Goal: Task Accomplishment & Management: Complete application form

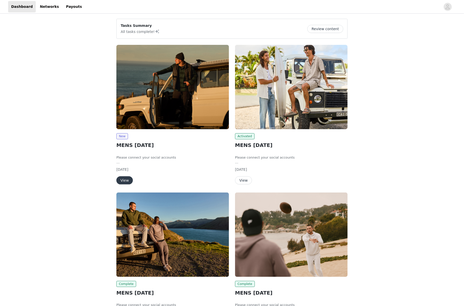
click at [124, 178] on button "View" at bounding box center [124, 180] width 16 height 8
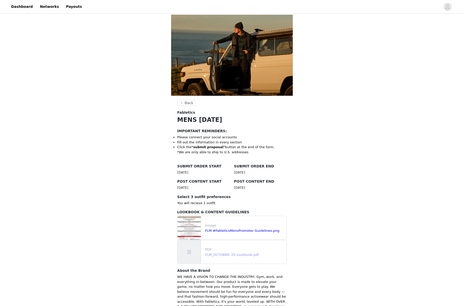
click at [234, 253] on link "FLM_OCTOBER '25 Lookbook.pdf" at bounding box center [232, 255] width 54 height 4
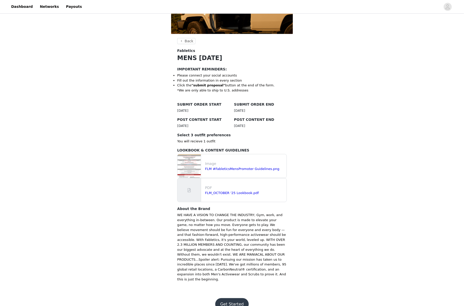
click at [230, 298] on button "Get Started" at bounding box center [232, 304] width 34 height 12
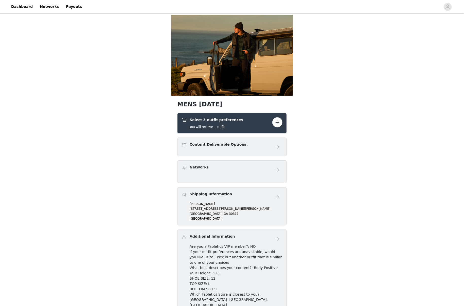
click at [268, 122] on div "Select 3 outfit preferences You will recieve 1 outfit" at bounding box center [226, 123] width 91 height 12
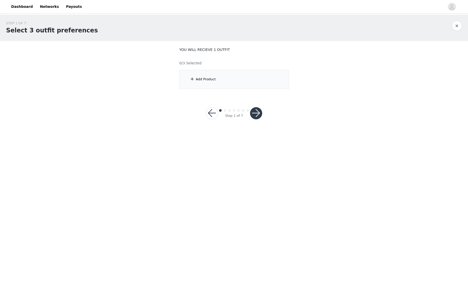
click at [186, 74] on div "Add Product" at bounding box center [233, 79] width 109 height 19
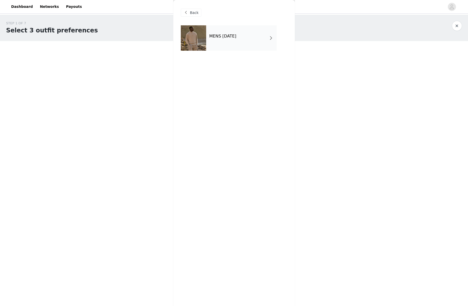
click at [254, 37] on div "MENS [DATE]" at bounding box center [241, 37] width 70 height 25
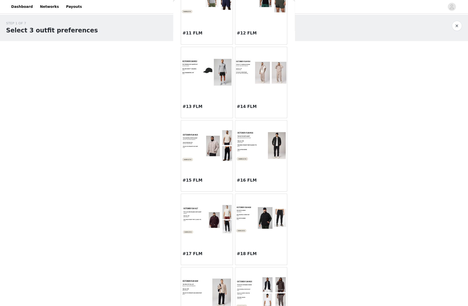
scroll to position [441, 0]
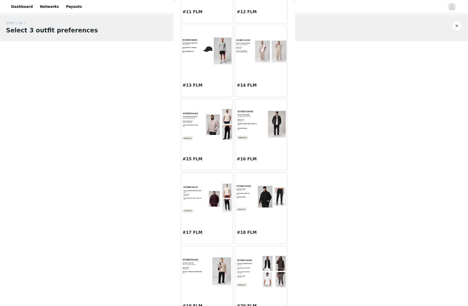
click at [202, 123] on img at bounding box center [207, 124] width 52 height 33
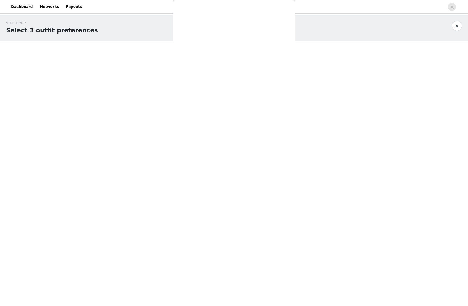
scroll to position [0, 0]
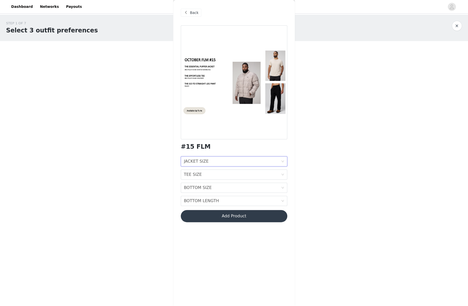
click at [216, 160] on div "JACKET SIZE JACKET SIZE" at bounding box center [232, 162] width 97 height 10
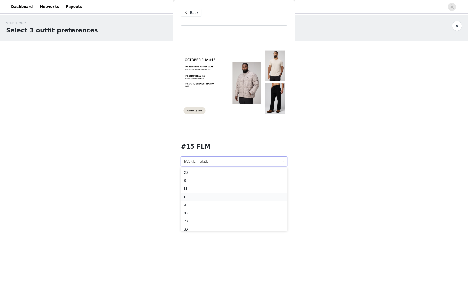
click at [212, 200] on li "L" at bounding box center [234, 197] width 106 height 8
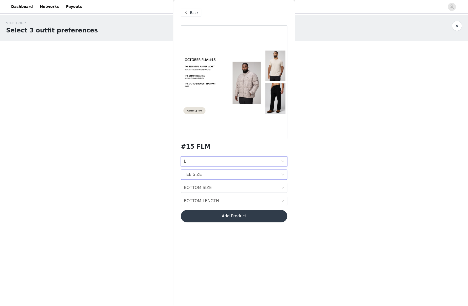
click at [235, 171] on div "TEE SIZE TEE SIZE" at bounding box center [232, 175] width 97 height 10
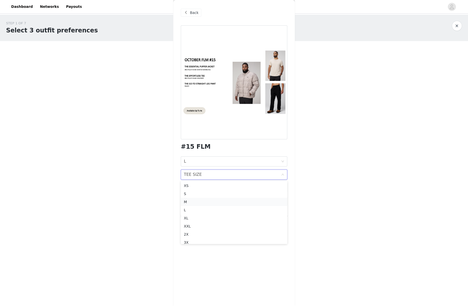
click at [218, 202] on div "M" at bounding box center [234, 202] width 100 height 6
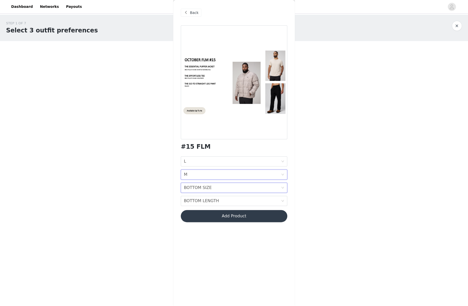
click at [231, 187] on div "BOTTOM SIZE BOTTOM SIZE" at bounding box center [232, 188] width 97 height 10
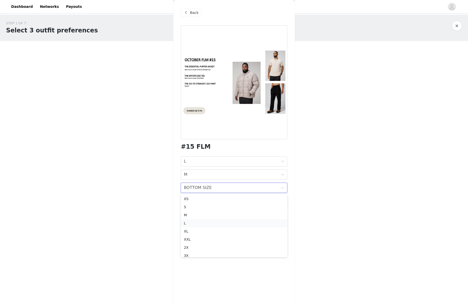
click at [211, 224] on div "L" at bounding box center [234, 224] width 100 height 6
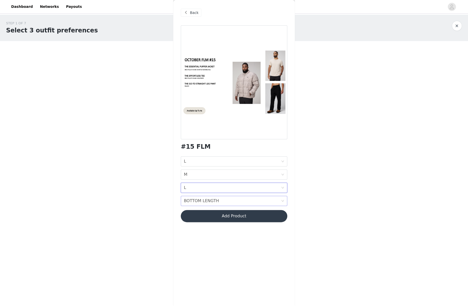
click at [243, 201] on div "BOTTOM LENGTH BOTTOM LENGTH" at bounding box center [232, 201] width 97 height 10
click at [227, 220] on div "REGULAR 32"" at bounding box center [234, 220] width 100 height 6
click at [242, 213] on button "Add Product" at bounding box center [234, 216] width 106 height 12
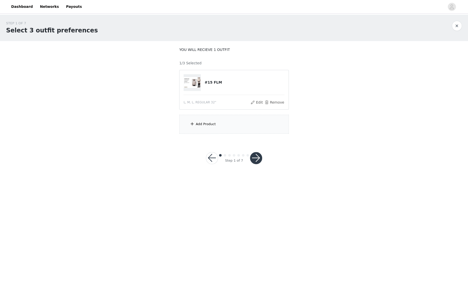
click at [234, 124] on div "Add Product" at bounding box center [233, 124] width 109 height 19
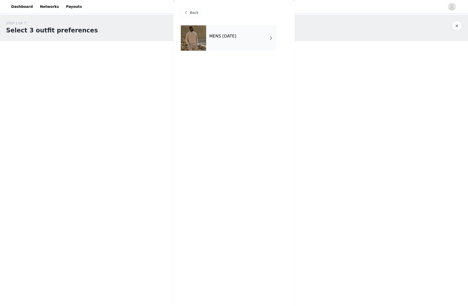
click at [236, 35] on h4 "MENS [DATE]" at bounding box center [222, 36] width 27 height 5
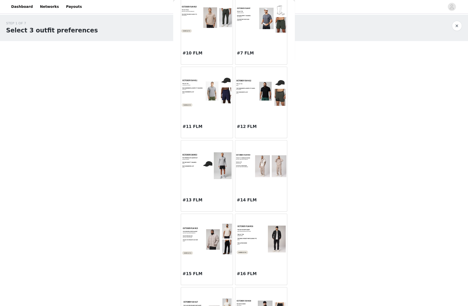
scroll to position [326, 0]
click at [252, 184] on div at bounding box center [261, 165] width 52 height 51
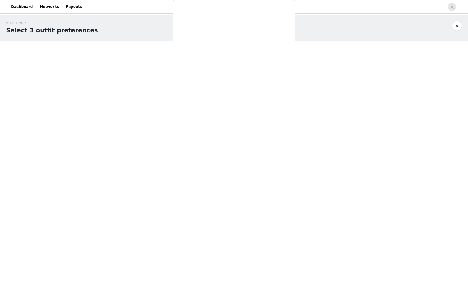
scroll to position [0, 0]
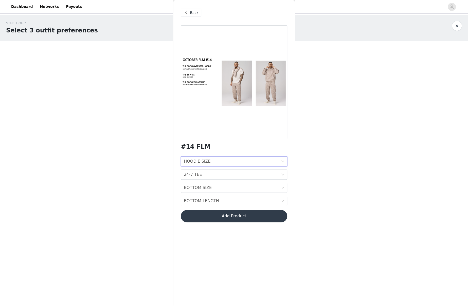
click at [212, 163] on div "HOODIE SIZE HOODIE SIZE" at bounding box center [232, 162] width 97 height 10
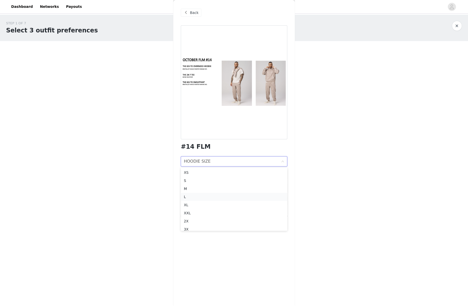
click at [214, 195] on div "L" at bounding box center [234, 197] width 100 height 6
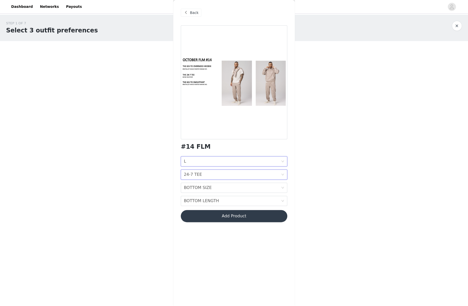
click at [229, 176] on div "24-7 TEE 24-7 TEE" at bounding box center [232, 175] width 97 height 10
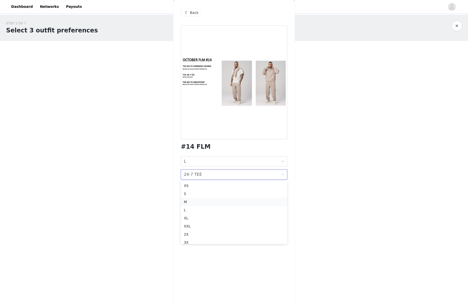
click at [219, 204] on div "M" at bounding box center [234, 202] width 100 height 6
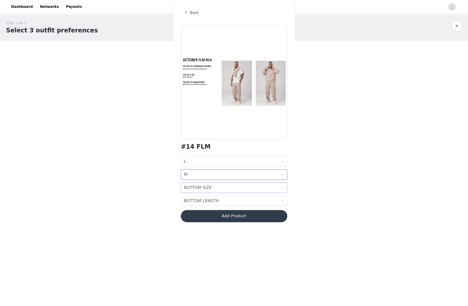
click at [218, 187] on div "BOTTOM SIZE BOTTOM SIZE" at bounding box center [232, 188] width 97 height 10
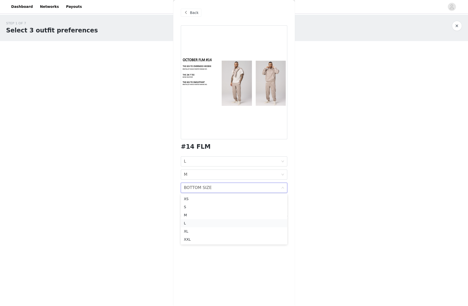
click at [210, 222] on div "L" at bounding box center [234, 224] width 100 height 6
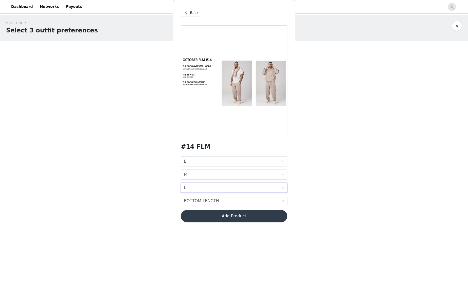
click at [227, 202] on div "BOTTOM LENGTH BOTTOM LENGTH" at bounding box center [232, 201] width 97 height 10
click at [221, 220] on div "REGULAR 29"" at bounding box center [234, 220] width 100 height 6
click at [233, 222] on button "Add Product" at bounding box center [234, 216] width 106 height 12
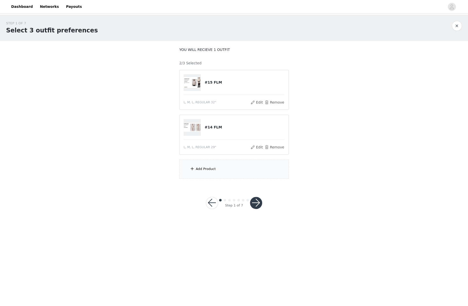
click at [227, 172] on div "Add Product" at bounding box center [233, 169] width 109 height 19
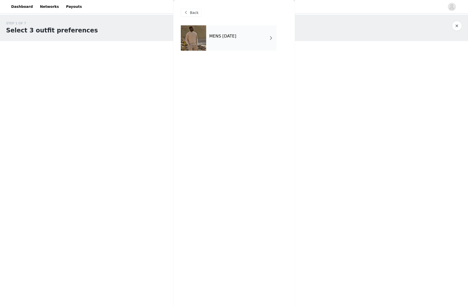
click at [236, 38] on h4 "MENS [DATE]" at bounding box center [222, 36] width 27 height 5
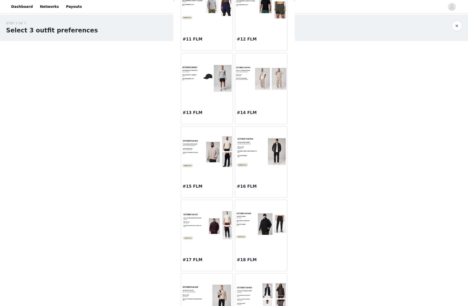
scroll to position [452, 0]
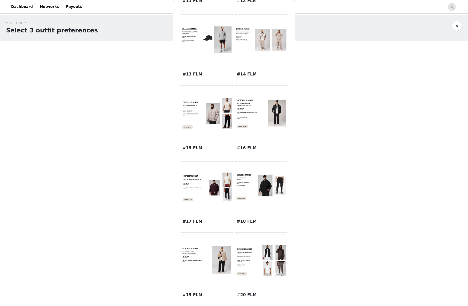
click at [250, 261] on img at bounding box center [261, 260] width 52 height 32
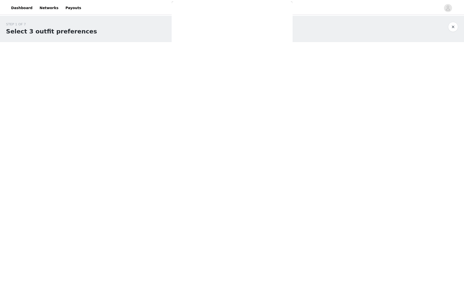
scroll to position [0, 0]
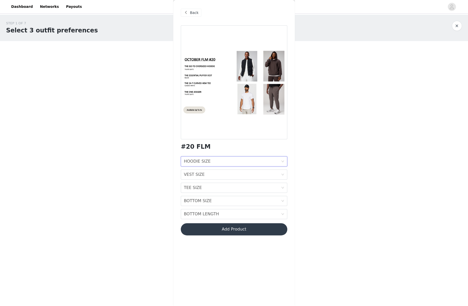
click at [217, 162] on div "HOODIE SIZE HOODIE SIZE" at bounding box center [232, 162] width 97 height 10
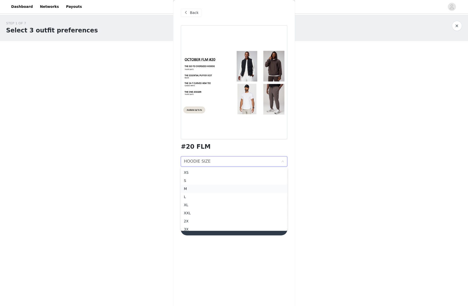
click at [210, 192] on li "M" at bounding box center [234, 189] width 106 height 8
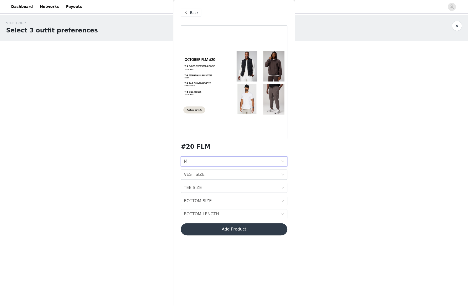
click at [206, 160] on div "HOODIE SIZE M" at bounding box center [232, 162] width 97 height 10
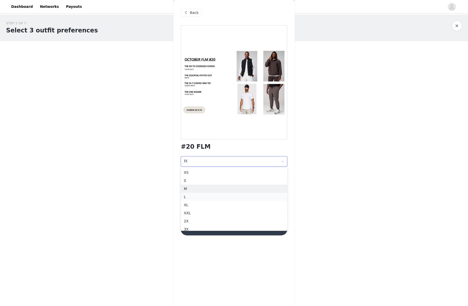
click at [201, 194] on div "L" at bounding box center [234, 197] width 100 height 6
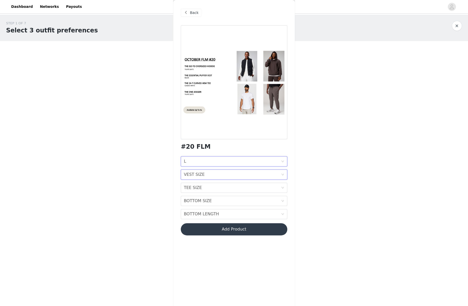
click at [216, 173] on div "VEST SIZE VEST SIZE" at bounding box center [232, 175] width 97 height 10
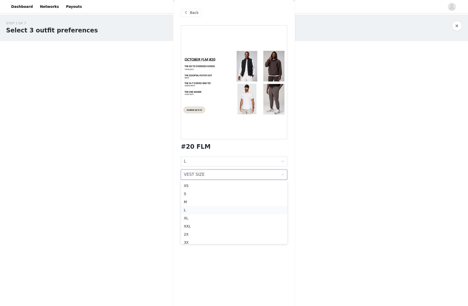
click at [205, 209] on div "L" at bounding box center [234, 210] width 100 height 6
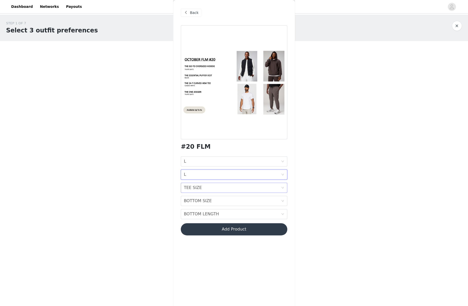
click at [216, 189] on div "TEE SIZE TEE SIZE" at bounding box center [232, 188] width 97 height 10
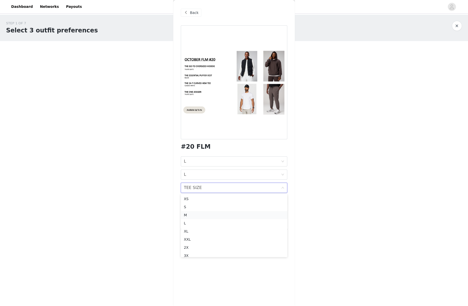
click at [214, 215] on div "M" at bounding box center [234, 215] width 100 height 6
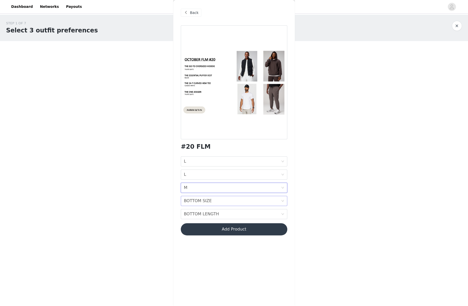
click at [228, 199] on div "BOTTOM SIZE BOTTOM SIZE" at bounding box center [232, 201] width 97 height 10
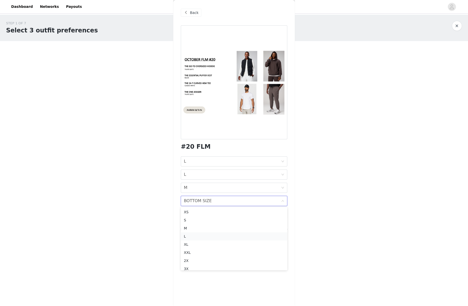
click at [212, 233] on li "L" at bounding box center [234, 236] width 106 height 8
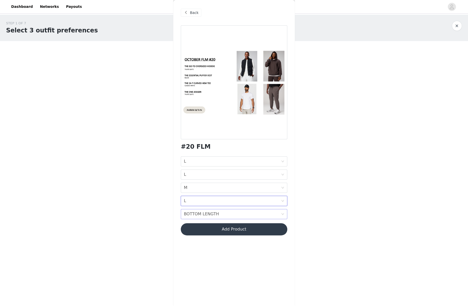
click at [222, 212] on div "BOTTOM LENGTH BOTTOM LENGTH" at bounding box center [232, 214] width 97 height 10
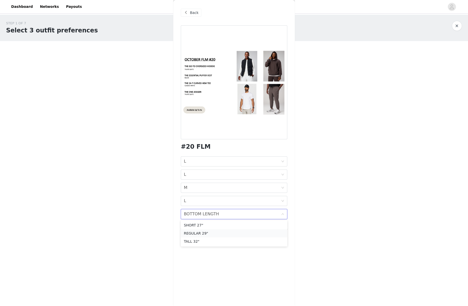
click at [221, 231] on div "REGULAR 29"" at bounding box center [234, 234] width 100 height 6
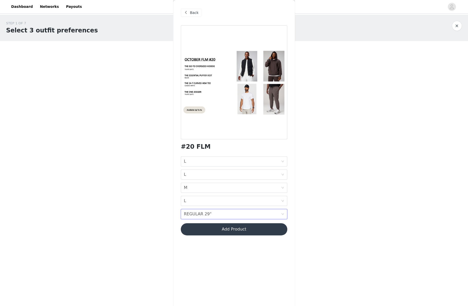
click at [235, 231] on button "Add Product" at bounding box center [234, 229] width 106 height 12
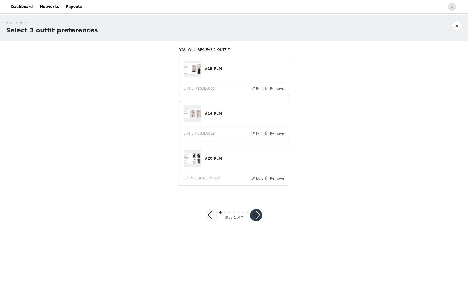
click at [254, 208] on div "Step 1 of 7" at bounding box center [234, 215] width 68 height 24
click at [260, 208] on div "Step 1 of 7" at bounding box center [234, 215] width 68 height 24
click at [260, 212] on button "button" at bounding box center [256, 215] width 12 height 12
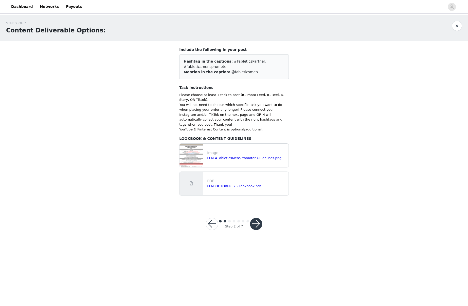
click at [256, 218] on button "button" at bounding box center [256, 224] width 12 height 12
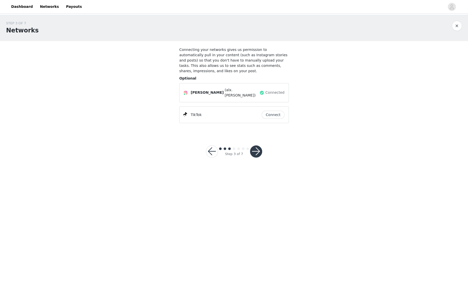
click at [263, 139] on div "Step 3 of 7" at bounding box center [234, 151] width 68 height 24
click at [259, 145] on button "button" at bounding box center [256, 151] width 12 height 12
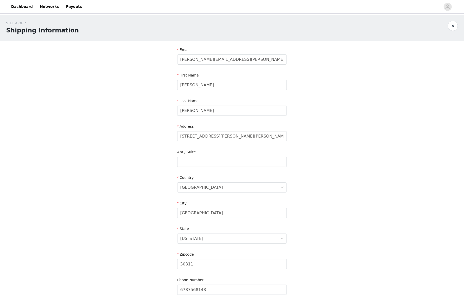
scroll to position [39, 0]
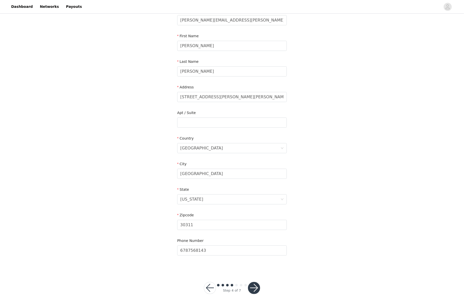
click at [255, 287] on button "button" at bounding box center [254, 288] width 12 height 12
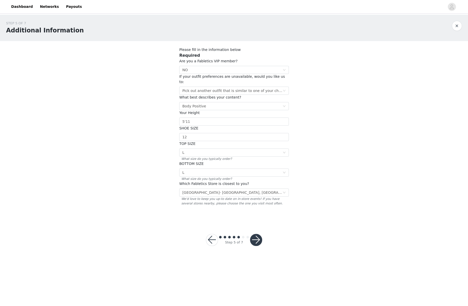
click at [263, 229] on div "Step 5 of 7" at bounding box center [234, 240] width 68 height 24
click at [259, 234] on button "button" at bounding box center [256, 240] width 12 height 12
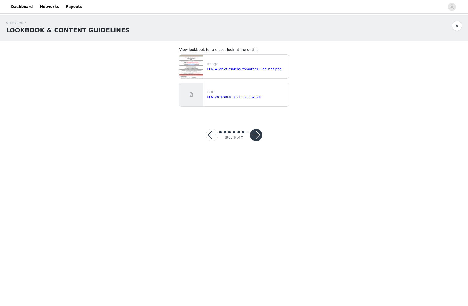
click at [258, 136] on button "button" at bounding box center [256, 135] width 12 height 12
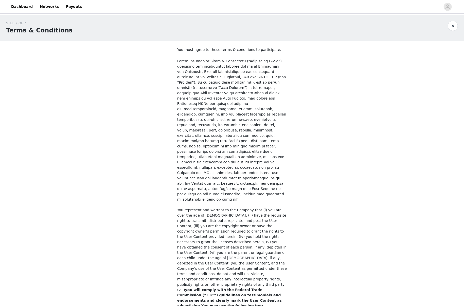
scroll to position [285, 0]
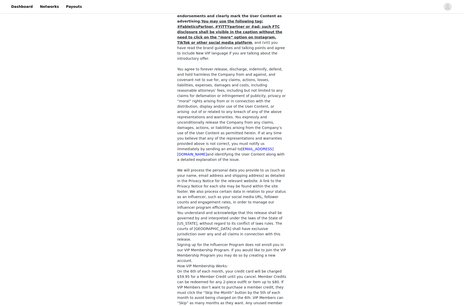
checkbox input "true"
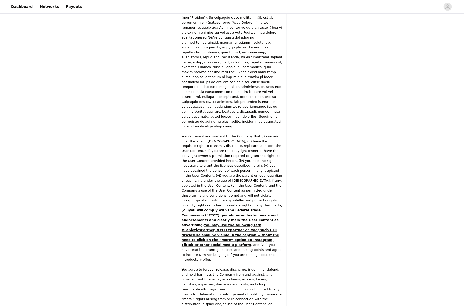
scroll to position [621, 0]
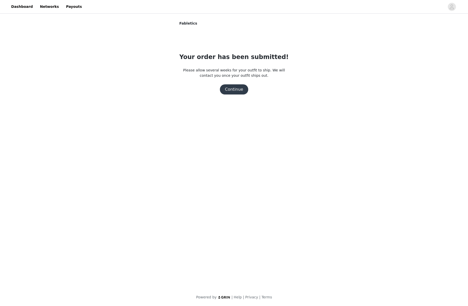
click at [237, 94] on button "Continue" at bounding box center [234, 89] width 28 height 10
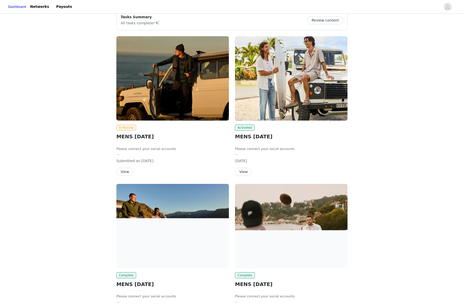
scroll to position [8, 0]
